Goal: Transaction & Acquisition: Obtain resource

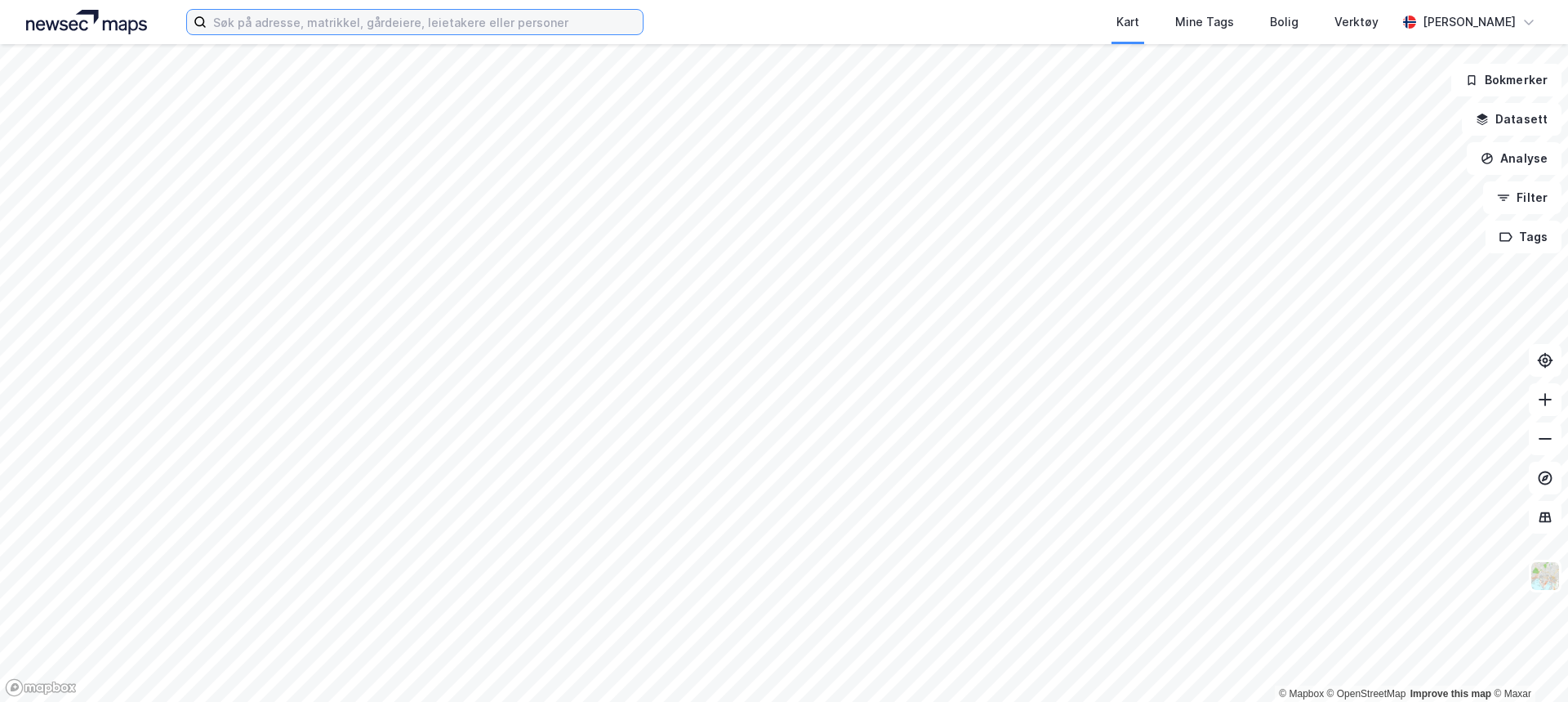
click at [540, 28] on input at bounding box center [425, 22] width 436 height 25
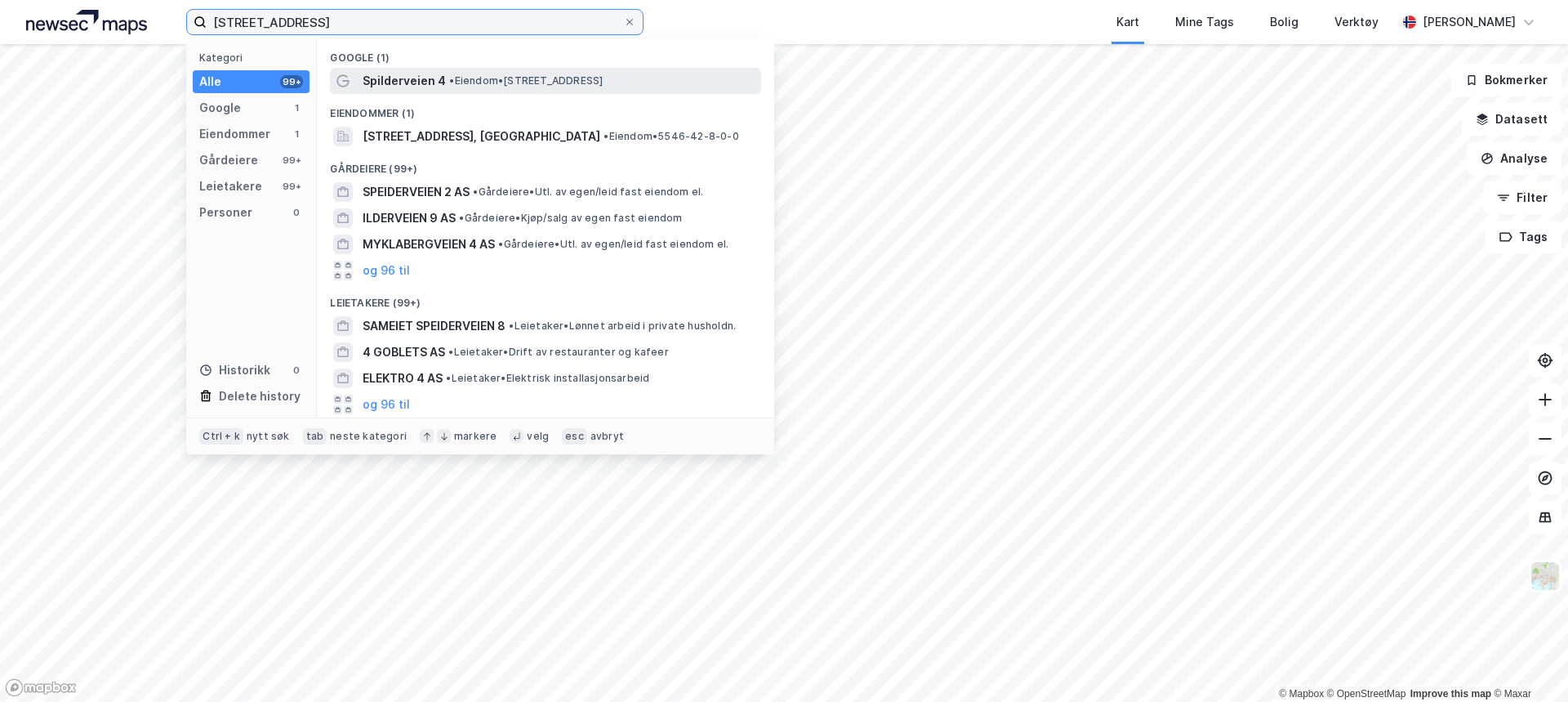
type input "[STREET_ADDRESS]"
click at [540, 86] on span "• Eiendom • [STREET_ADDRESS]" at bounding box center [525, 81] width 154 height 13
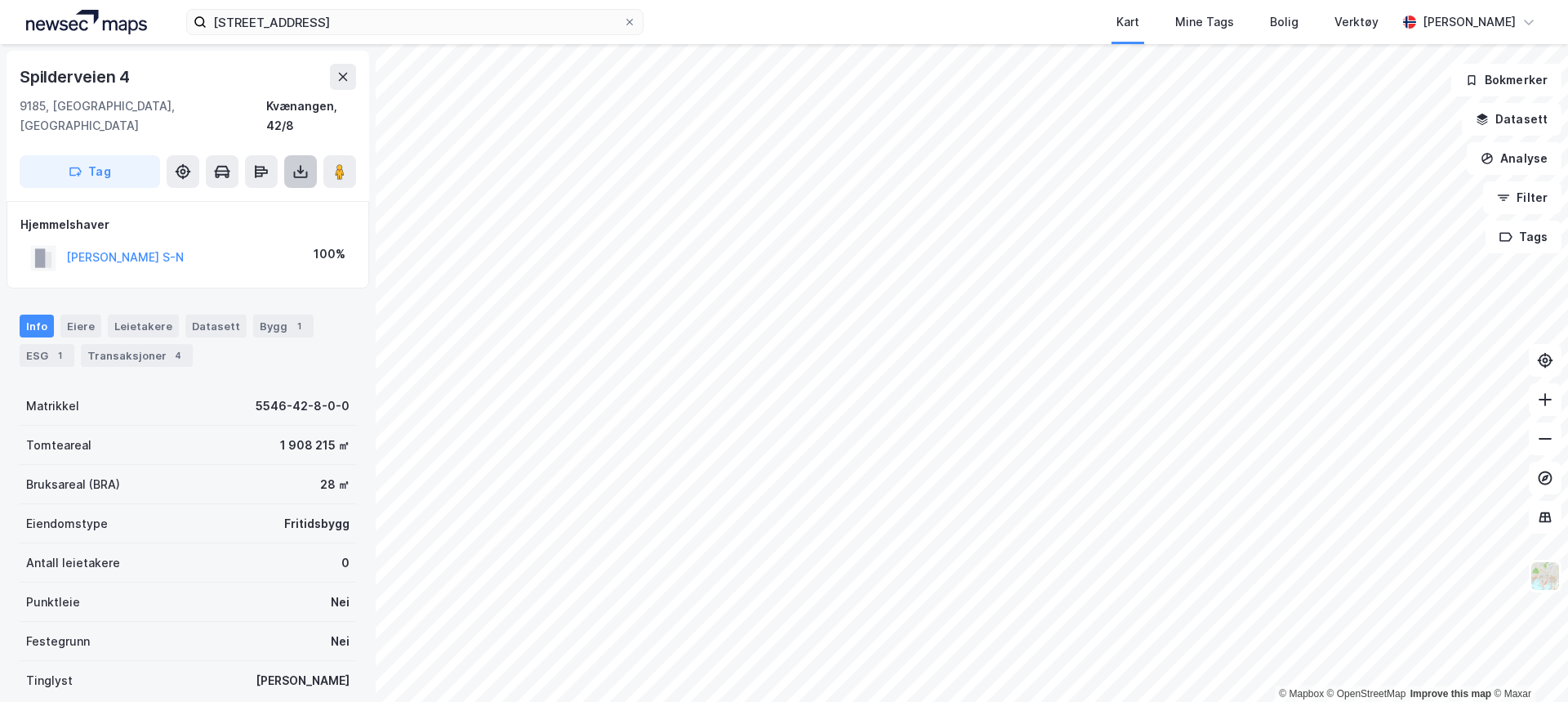
click at [303, 162] on button at bounding box center [301, 172] width 33 height 33
click at [287, 191] on div "Last ned grunnbok" at bounding box center [229, 204] width 174 height 26
